Goal: Task Accomplishment & Management: Manage account settings

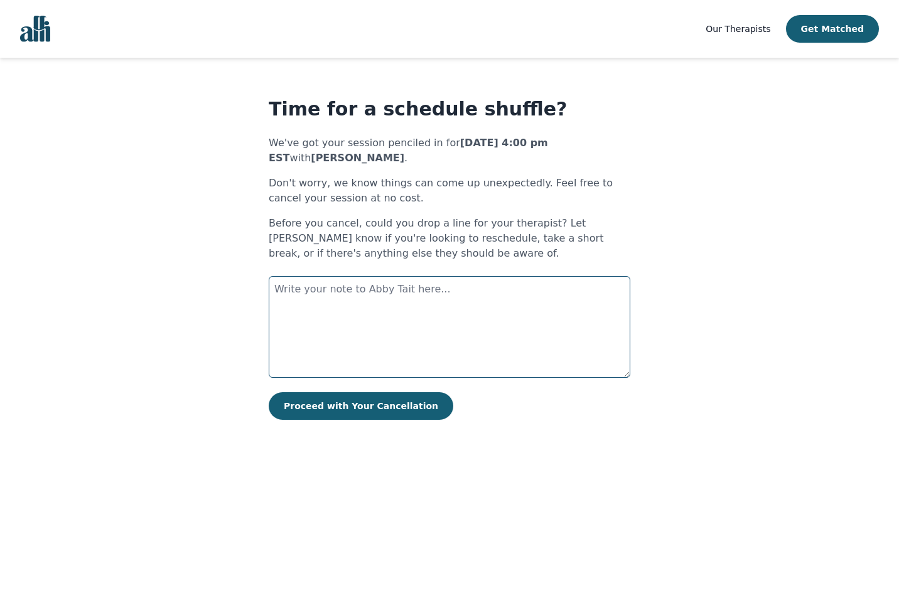
click at [376, 317] on textarea at bounding box center [450, 327] width 362 height 102
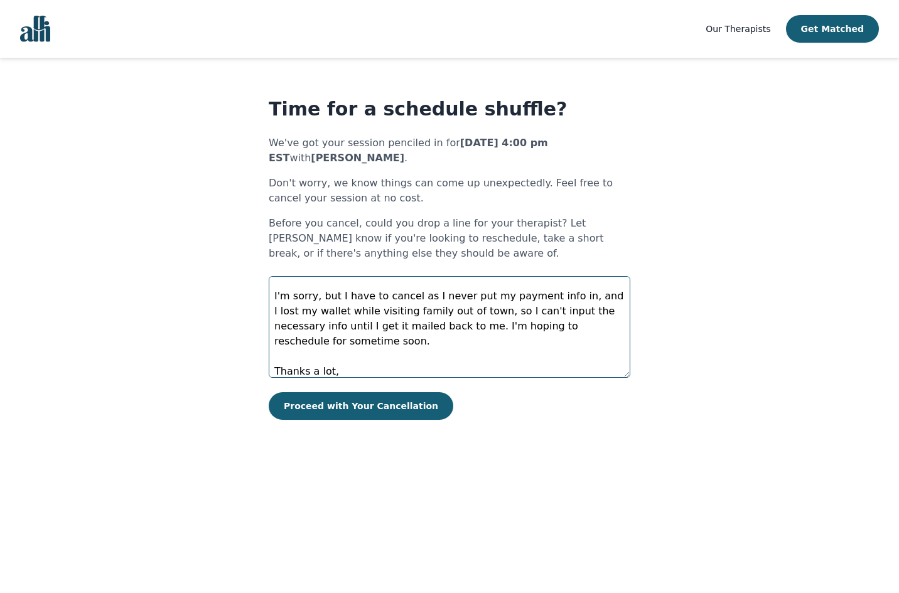
scroll to position [38, 0]
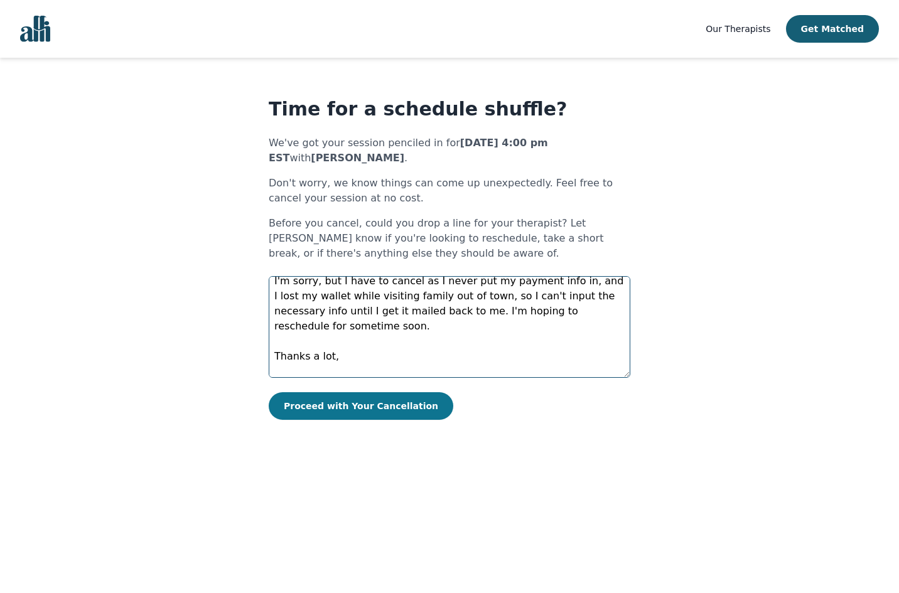
type textarea "Hi [PERSON_NAME]! I'm sorry, but I have to cancel as I never put my payment inf…"
click at [341, 411] on button "Proceed with Your Cancellation" at bounding box center [361, 406] width 185 height 28
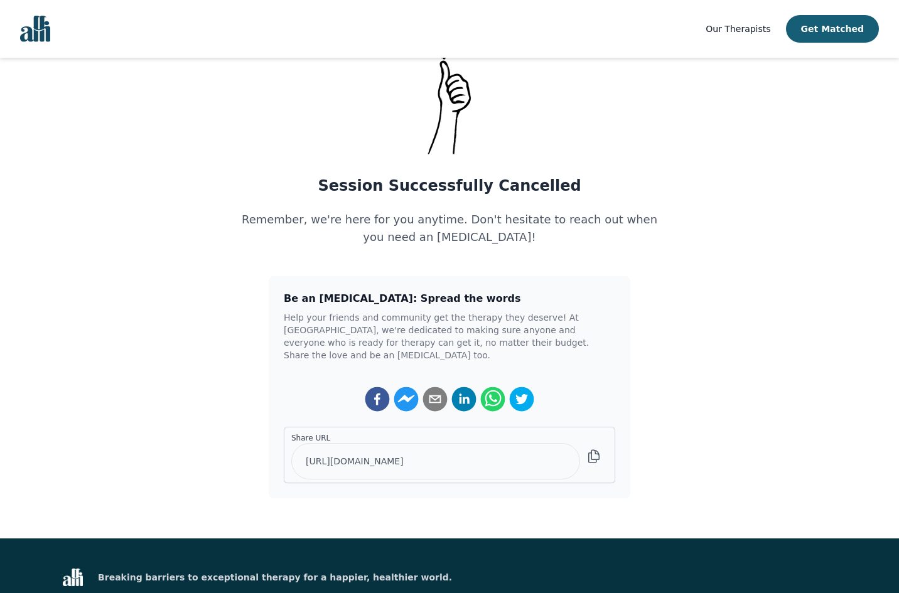
scroll to position [68, 0]
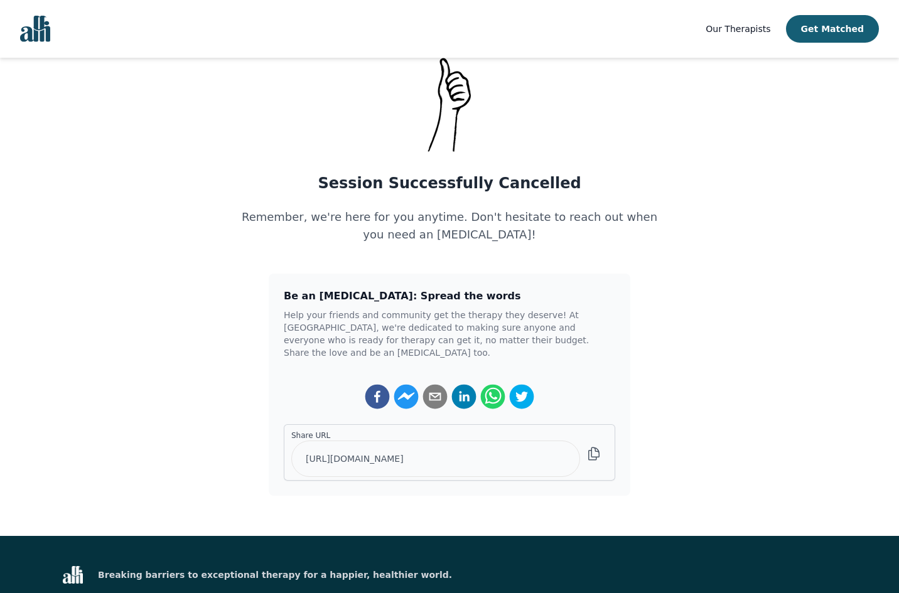
click at [728, 30] on span "Our Therapists" at bounding box center [737, 29] width 65 height 10
